Goal: Task Accomplishment & Management: Use online tool/utility

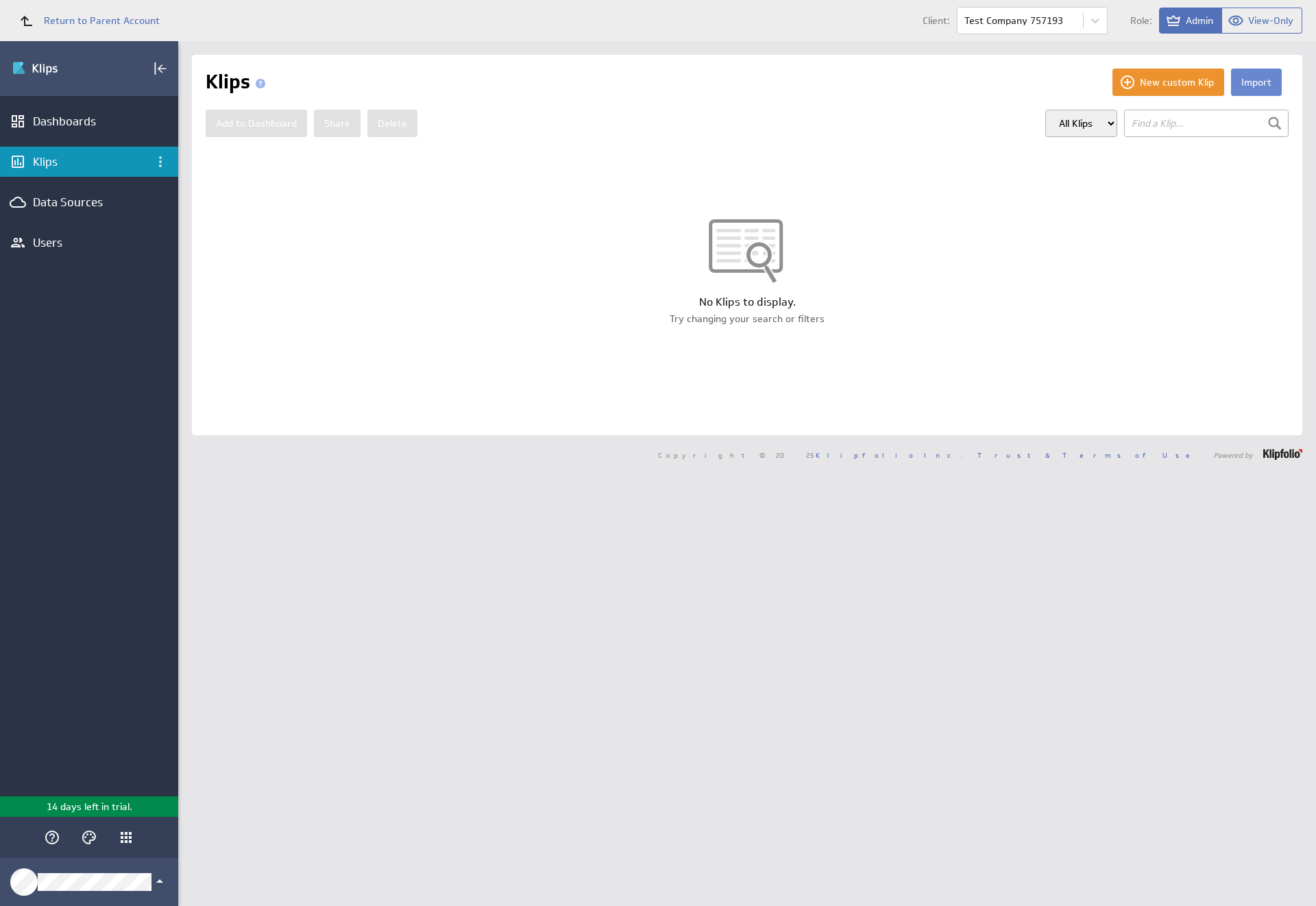
click at [1245, 82] on button "Import" at bounding box center [1256, 82] width 51 height 27
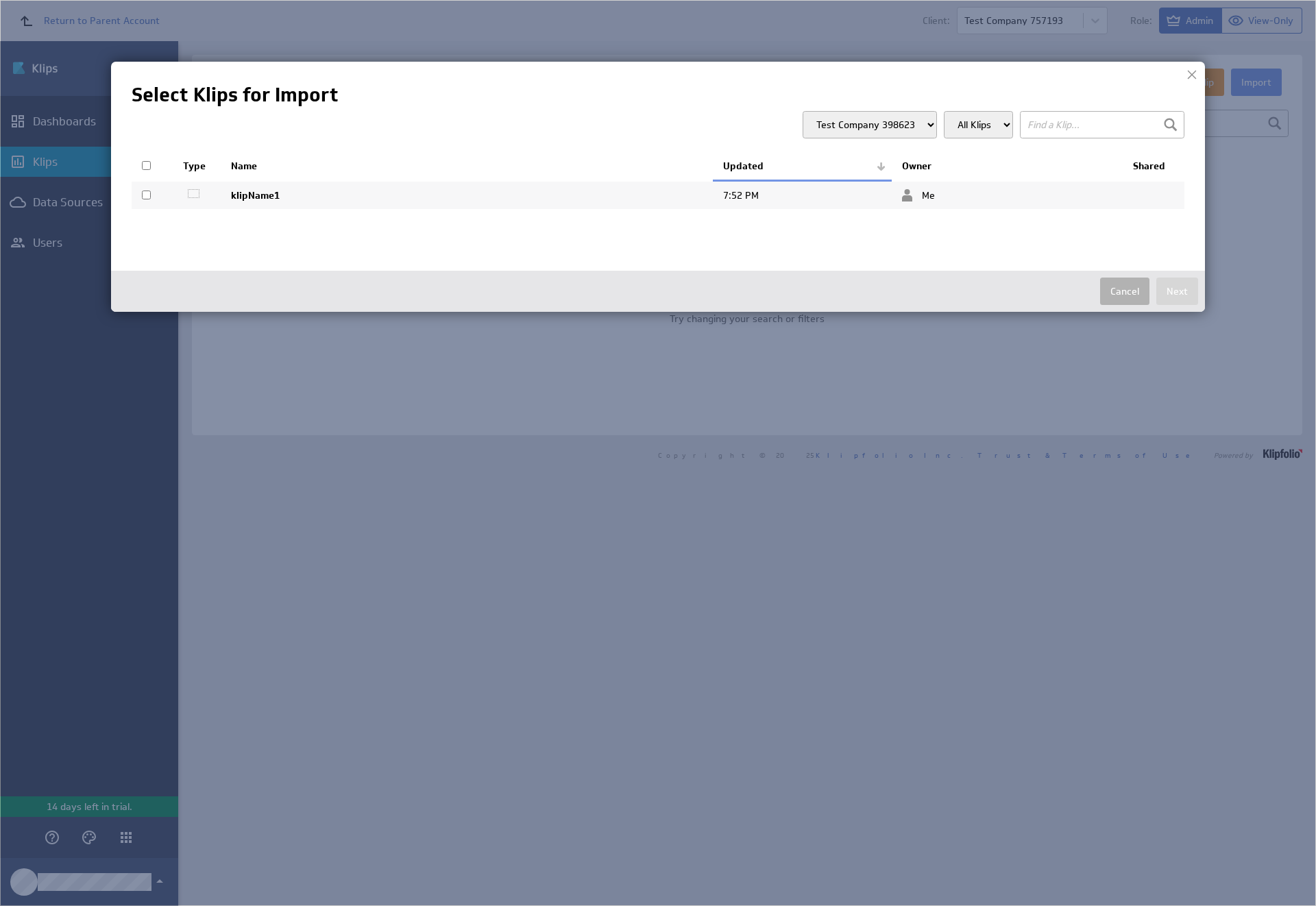
click at [146, 195] on input "checkbox" at bounding box center [146, 195] width 9 height 9
checkbox input "true"
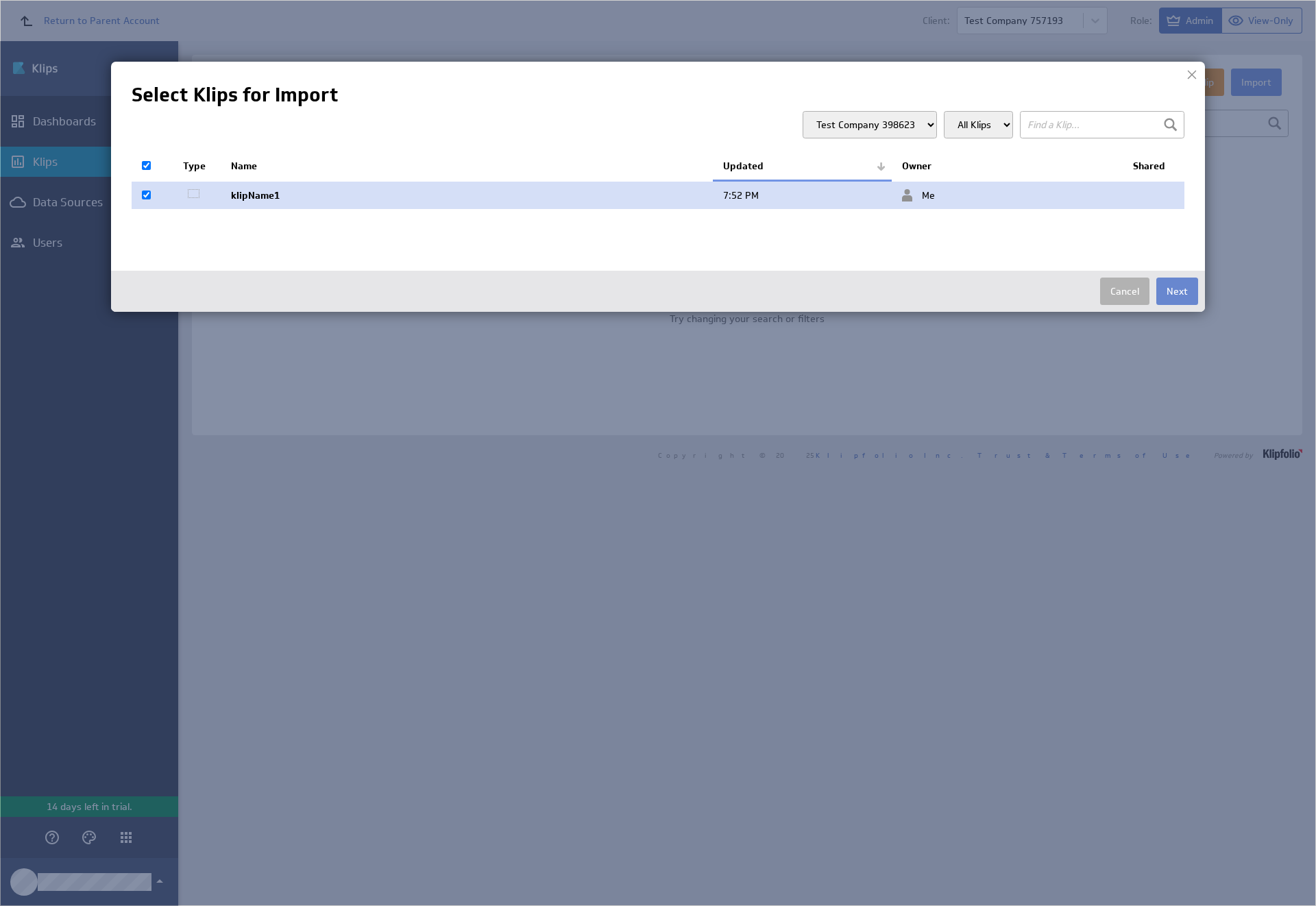
click at [1176, 291] on button "Next" at bounding box center [1176, 291] width 41 height 27
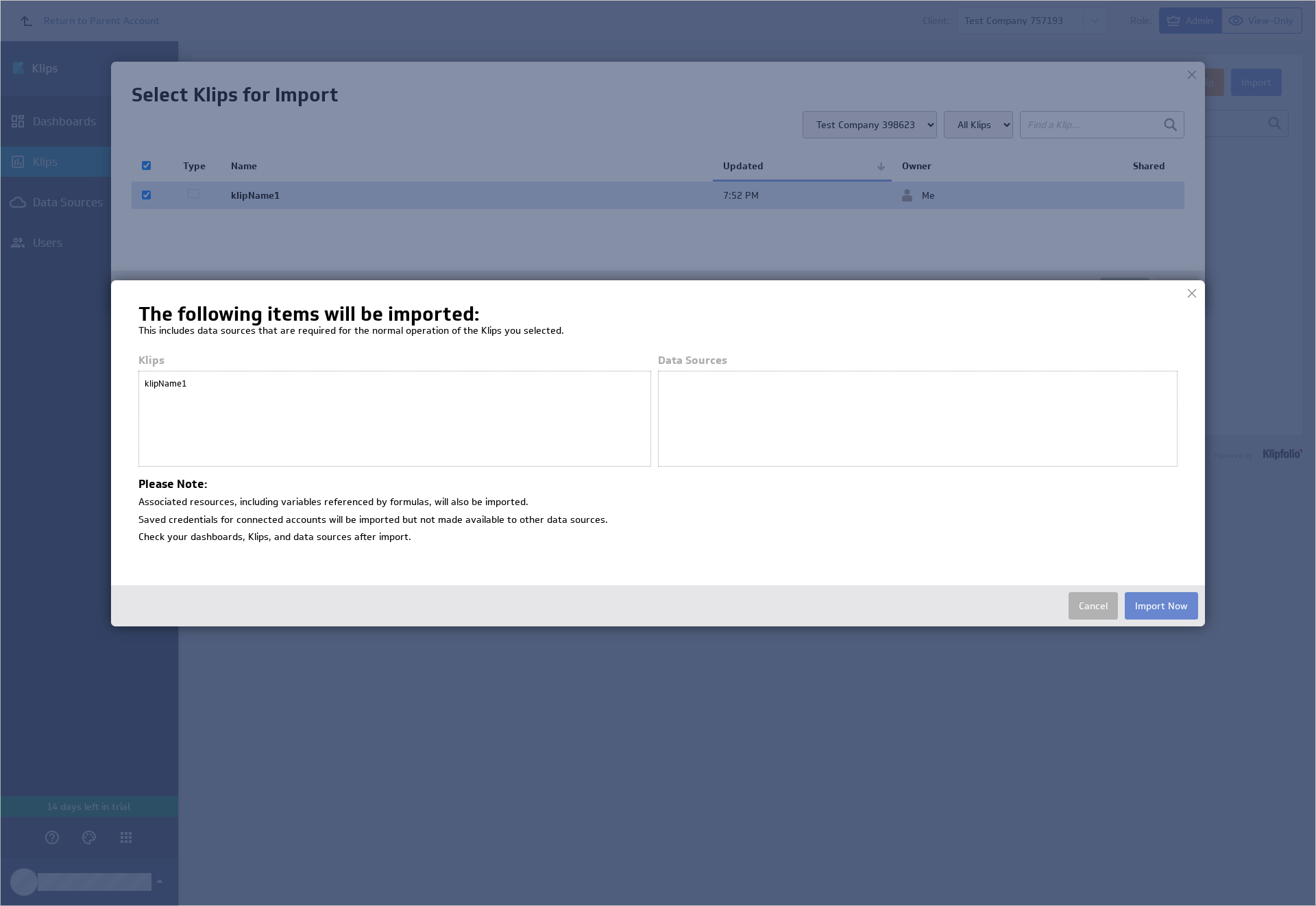
click at [1161, 605] on button "Import Now" at bounding box center [1161, 606] width 73 height 27
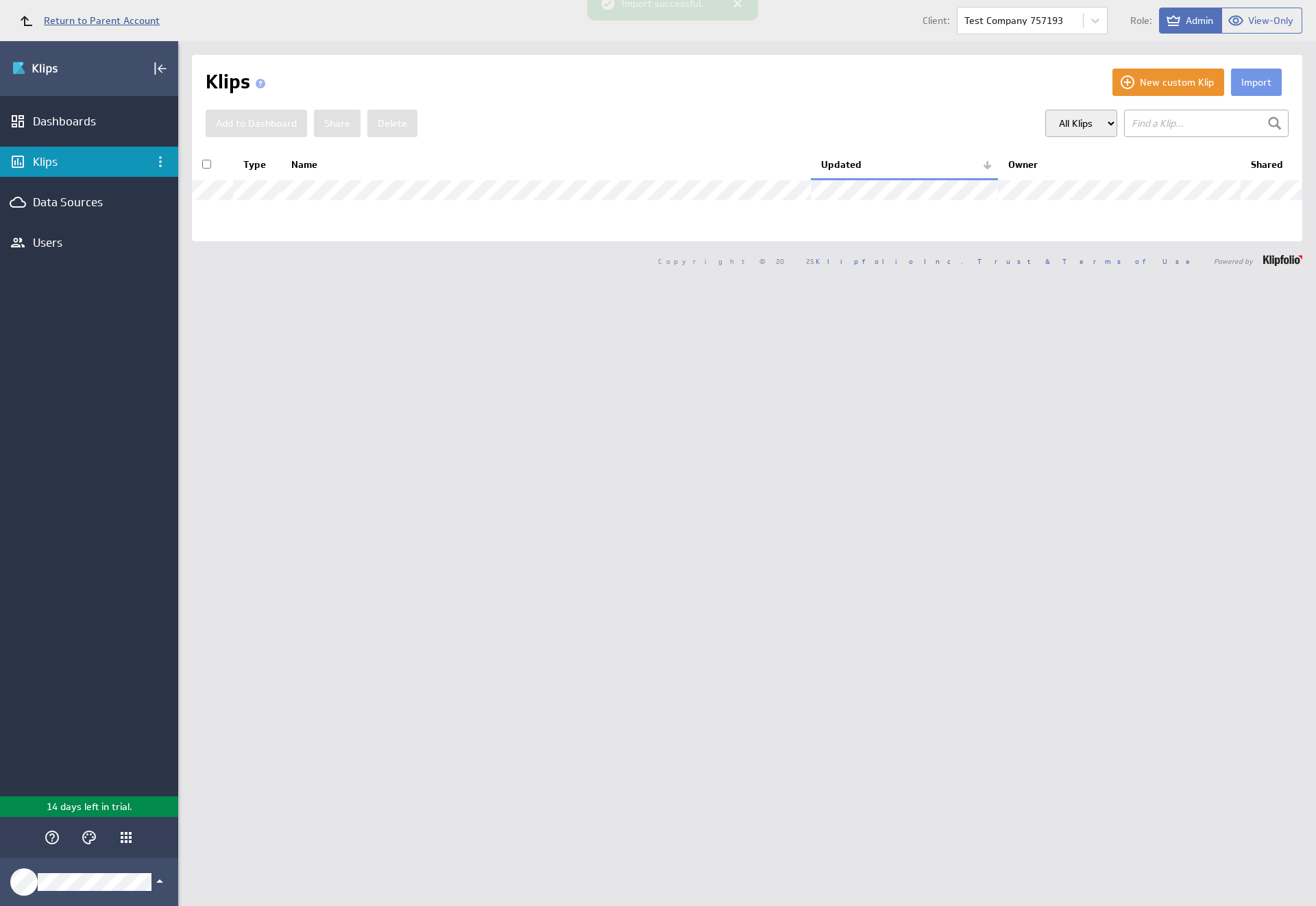
click at [83, 20] on span "Return to Parent Account" at bounding box center [102, 20] width 116 height 10
